Goal: Task Accomplishment & Management: Manage account settings

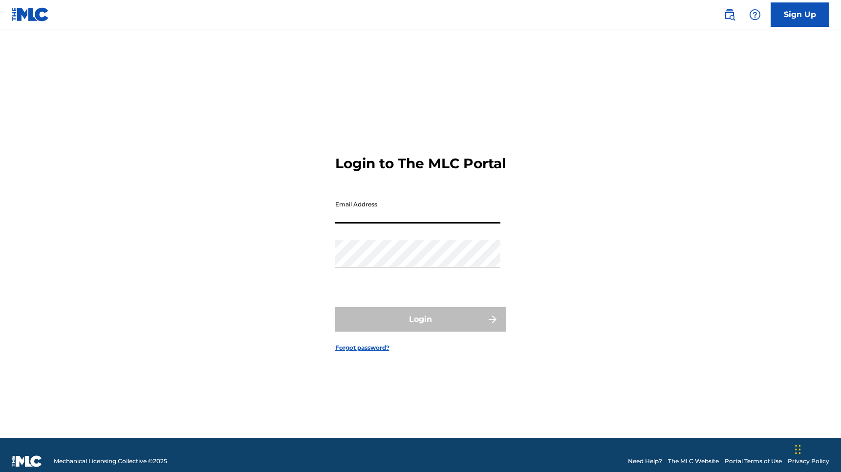
click at [452, 223] on input "Email Address" at bounding box center [417, 210] width 165 height 28
click at [438, 223] on input "Email Address" at bounding box center [417, 210] width 165 height 28
type input "[PERSON_NAME][EMAIL_ADDRESS][PERSON_NAME][DOMAIN_NAME]"
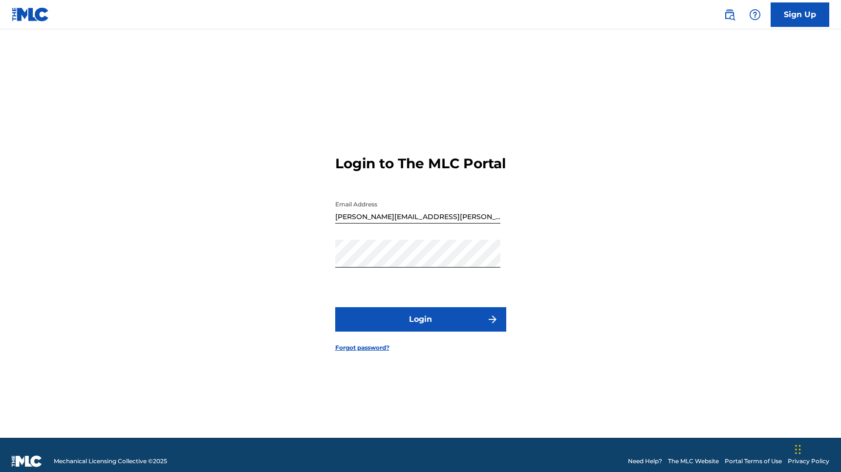
click at [435, 325] on button "Login" at bounding box center [420, 319] width 171 height 24
